Goal: Entertainment & Leisure: Browse casually

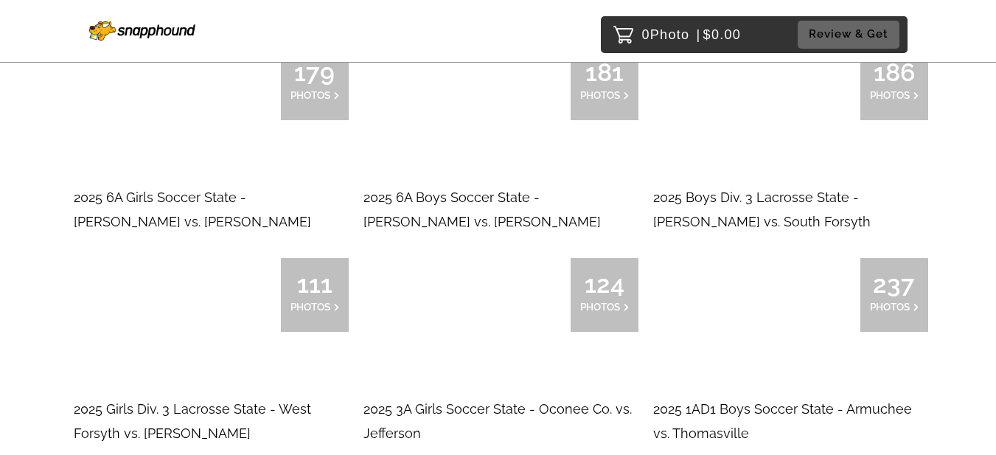
scroll to position [1598, 0]
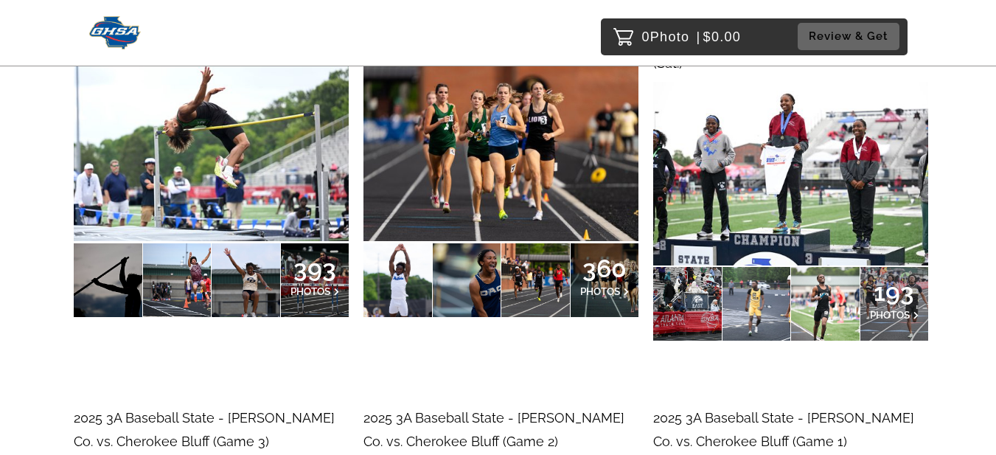
click at [537, 141] on img at bounding box center [500, 149] width 275 height 183
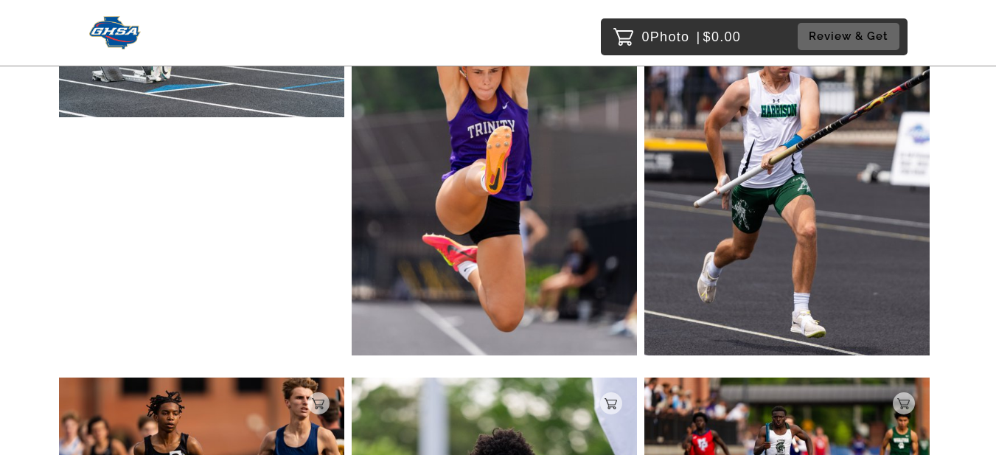
scroll to position [8525, 0]
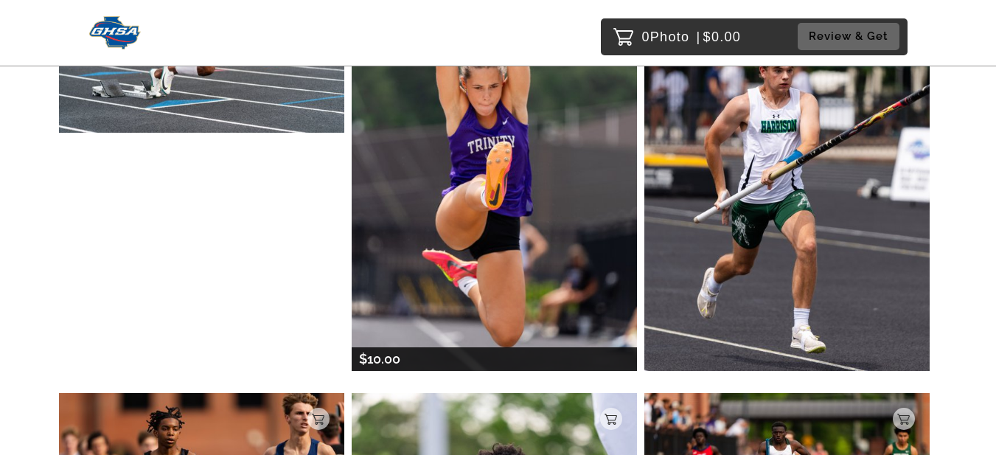
click at [512, 275] on img at bounding box center [494, 156] width 285 height 428
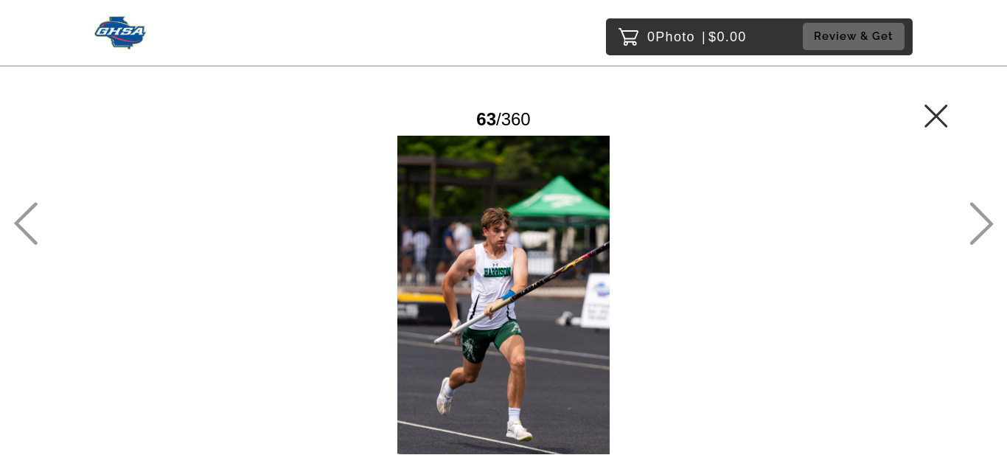
click at [20, 221] on icon at bounding box center [26, 224] width 24 height 43
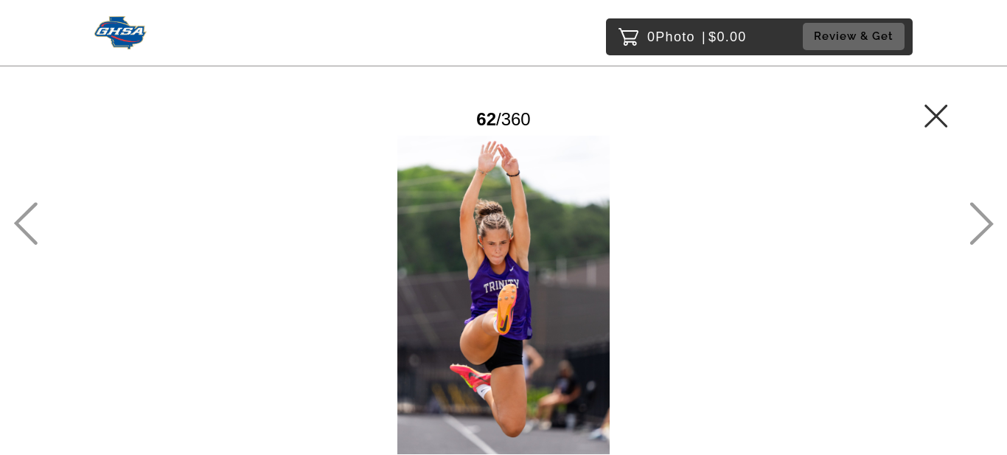
click at [441, 336] on div at bounding box center [503, 295] width 889 height 319
